Goal: Use online tool/utility: Utilize a website feature to perform a specific function

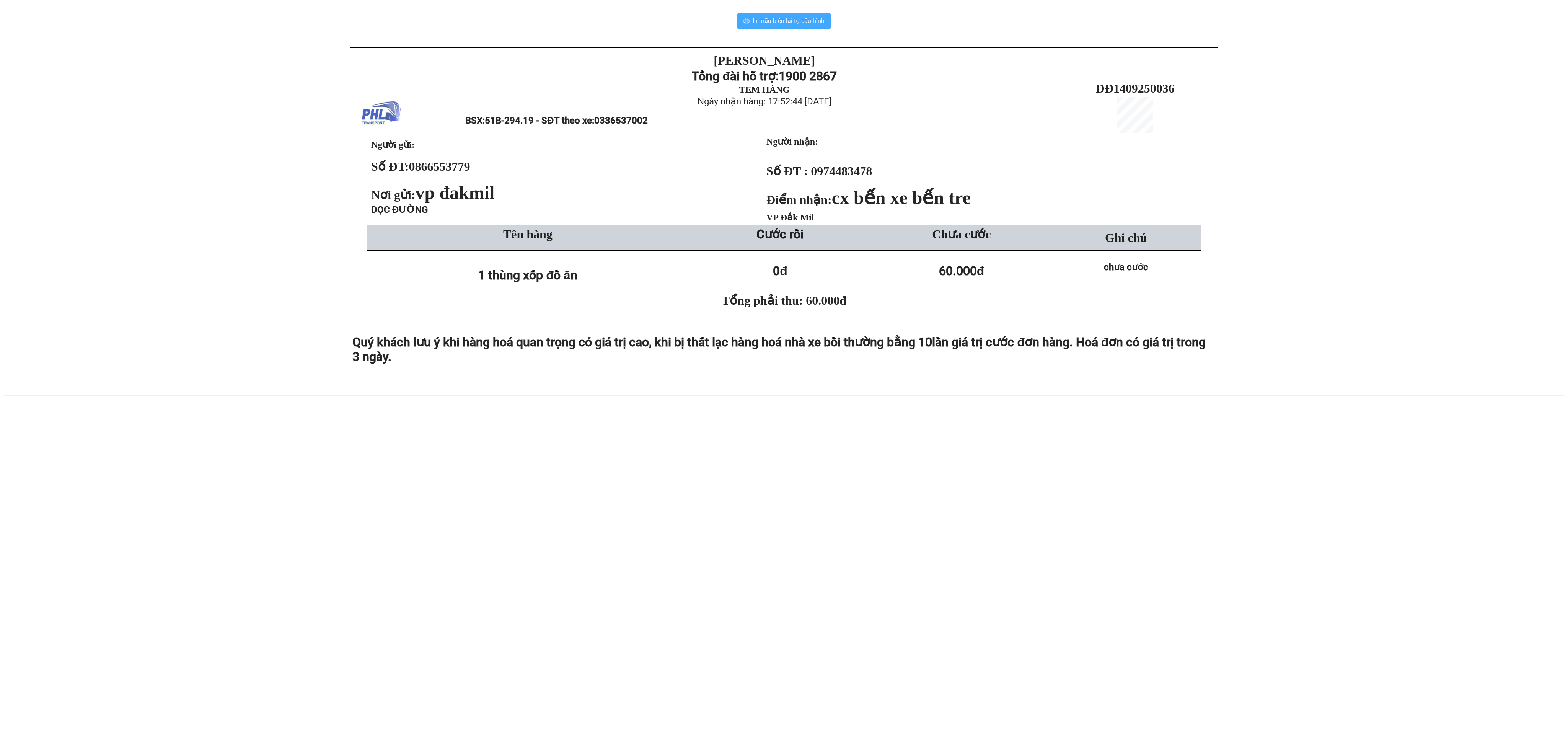
click at [766, 23] on span "In mẫu biên lai tự cấu hình" at bounding box center [789, 21] width 72 height 10
click at [775, 21] on span "In mẫu biên lai tự cấu hình" at bounding box center [789, 21] width 72 height 10
